Goal: Task Accomplishment & Management: Use online tool/utility

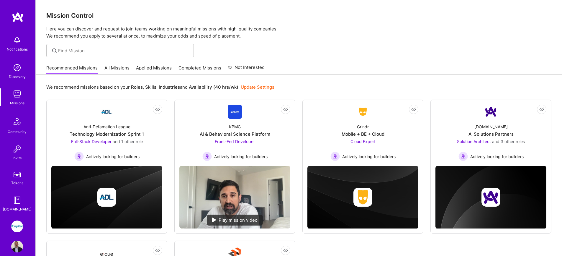
click at [125, 70] on link "All Missions" at bounding box center [116, 70] width 25 height 10
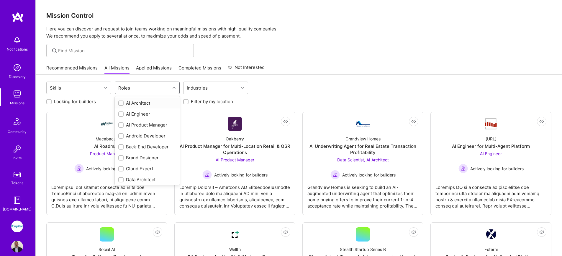
click at [158, 89] on div "Roles" at bounding box center [142, 88] width 55 height 12
click at [144, 137] on div "QA Engineer" at bounding box center [147, 137] width 58 height 6
checkbox input "true"
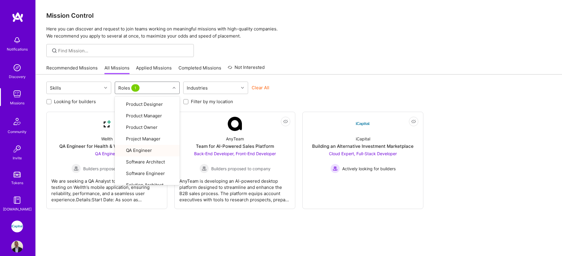
click at [150, 70] on link "Applied Missions" at bounding box center [154, 70] width 36 height 10
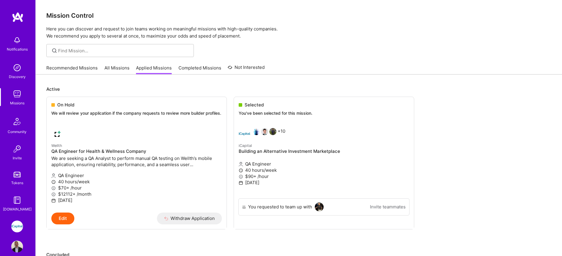
click at [17, 96] on img at bounding box center [17, 94] width 12 height 12
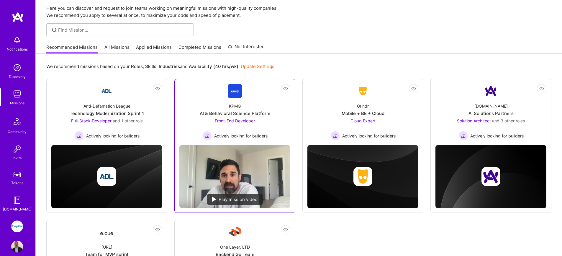
scroll to position [116, 0]
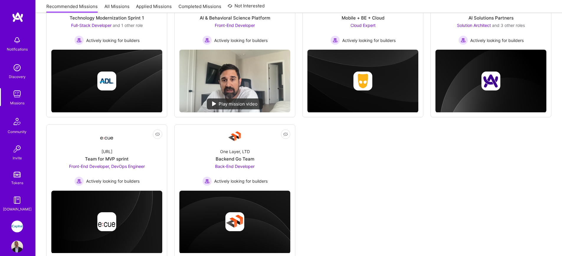
click at [16, 95] on img at bounding box center [17, 94] width 12 height 12
